Goal: Task Accomplishment & Management: Use online tool/utility

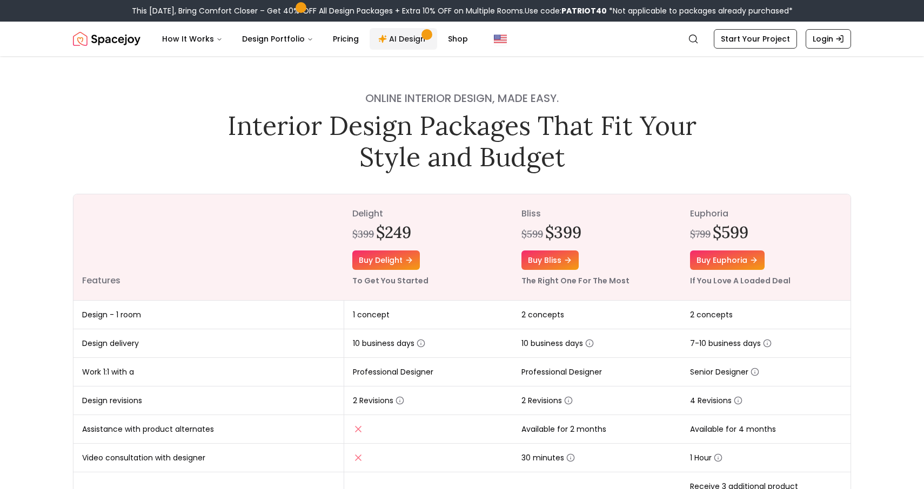
click at [393, 43] on link "AI Design" at bounding box center [404, 39] width 68 height 22
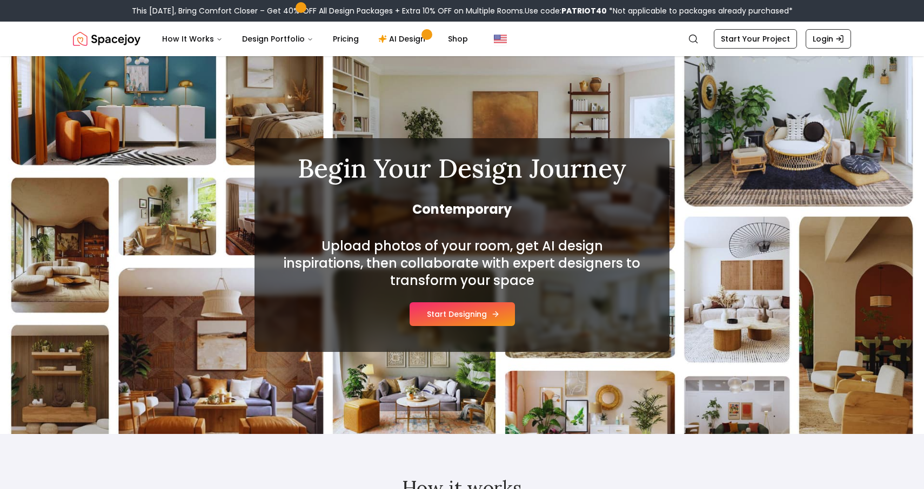
click at [458, 318] on button "Start Designing" at bounding box center [462, 315] width 105 height 24
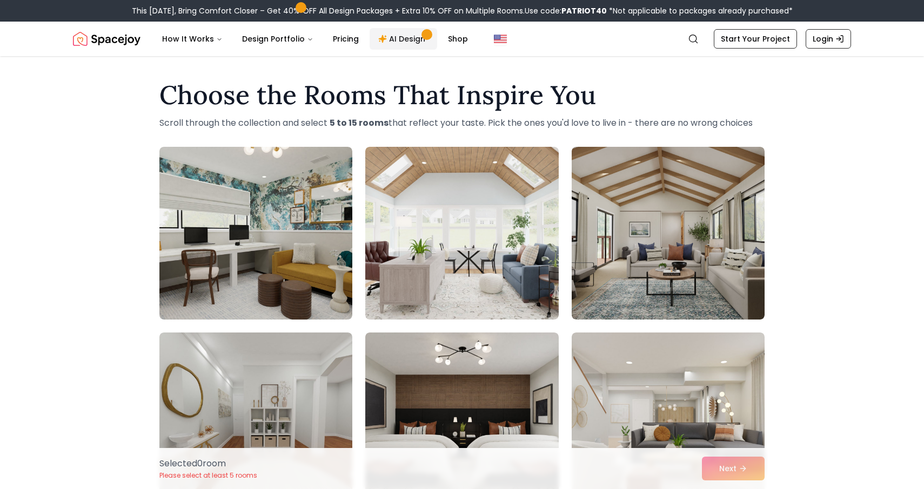
click at [393, 31] on link "AI Design" at bounding box center [404, 39] width 68 height 22
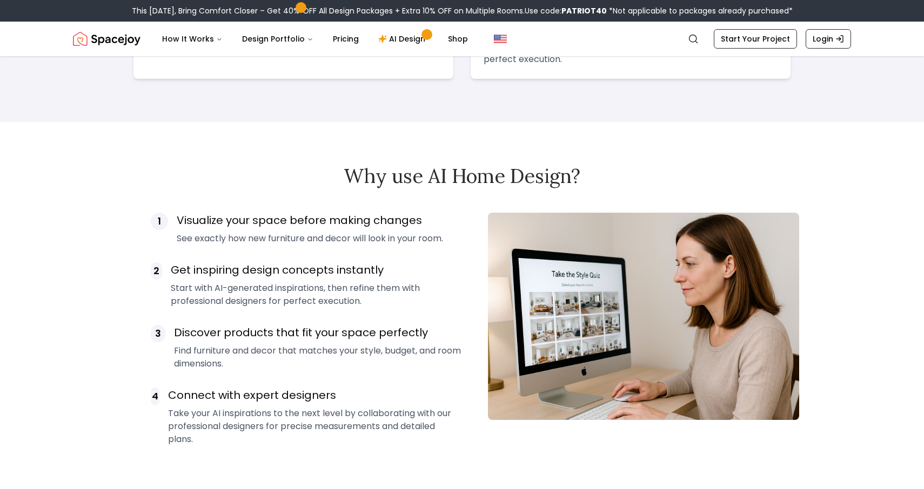
scroll to position [680, 0]
